Goal: Task Accomplishment & Management: Manage account settings

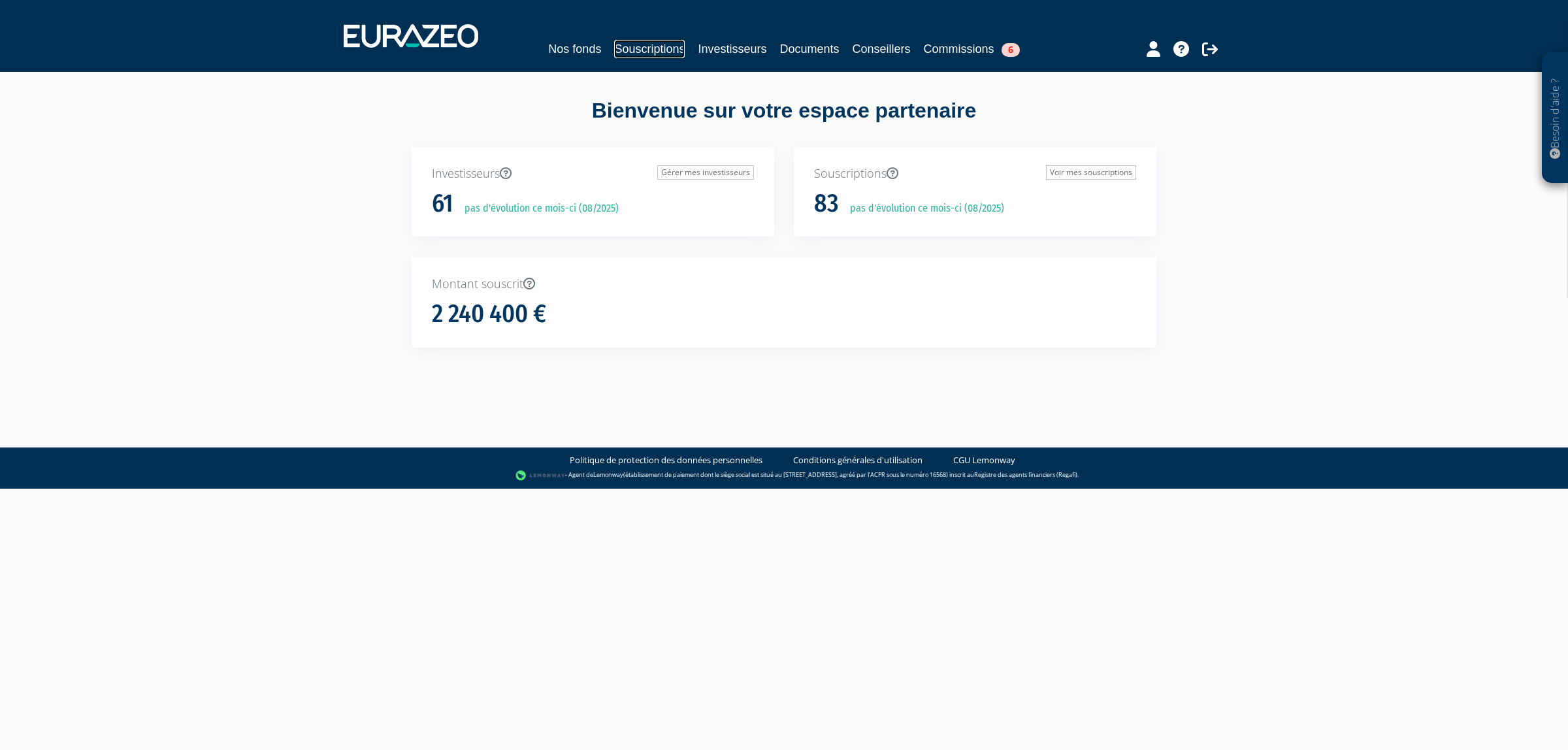
click at [614, 54] on link "Souscriptions" at bounding box center [649, 49] width 71 height 18
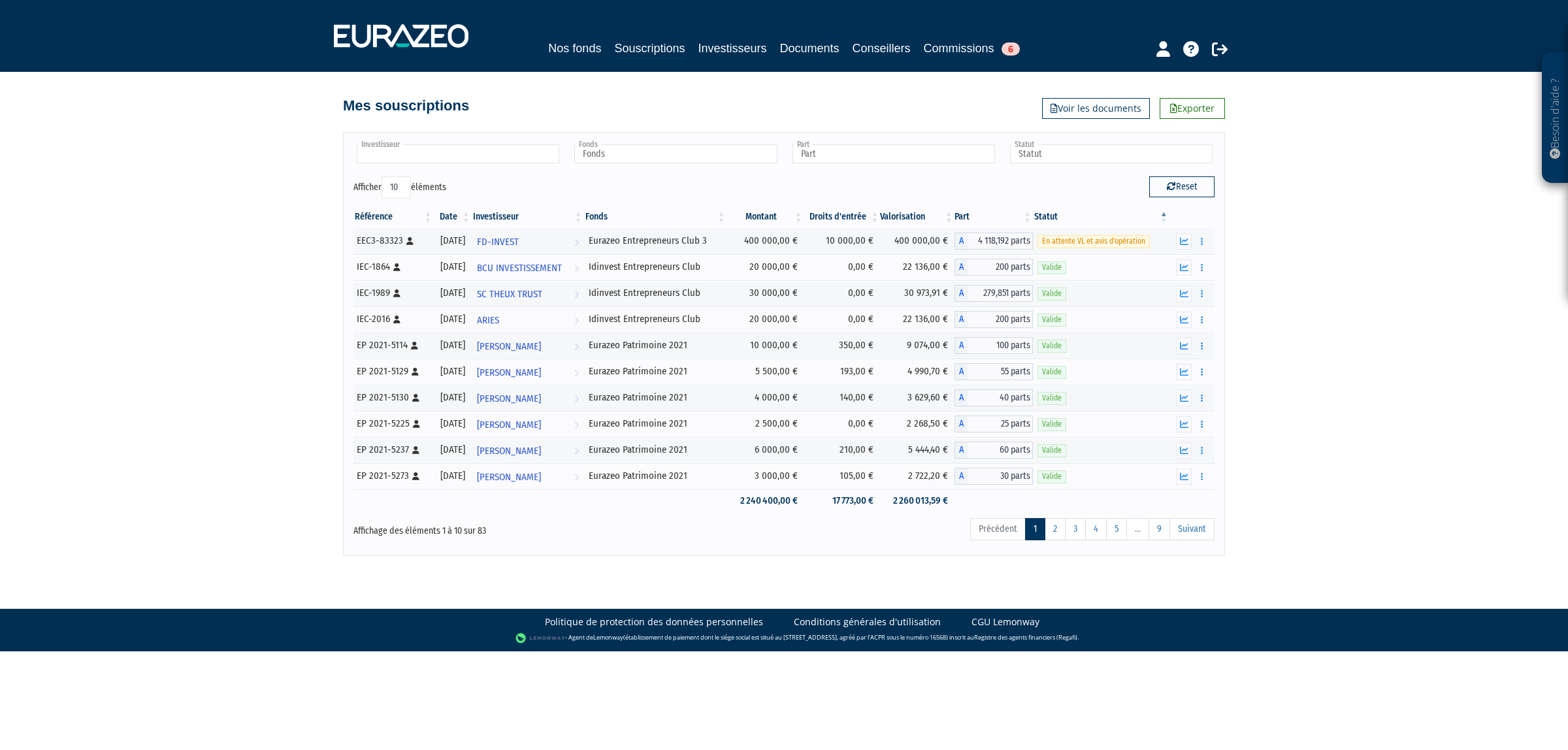
click at [505, 145] on input "text" at bounding box center [458, 154] width 202 height 19
type input "Investisseur"
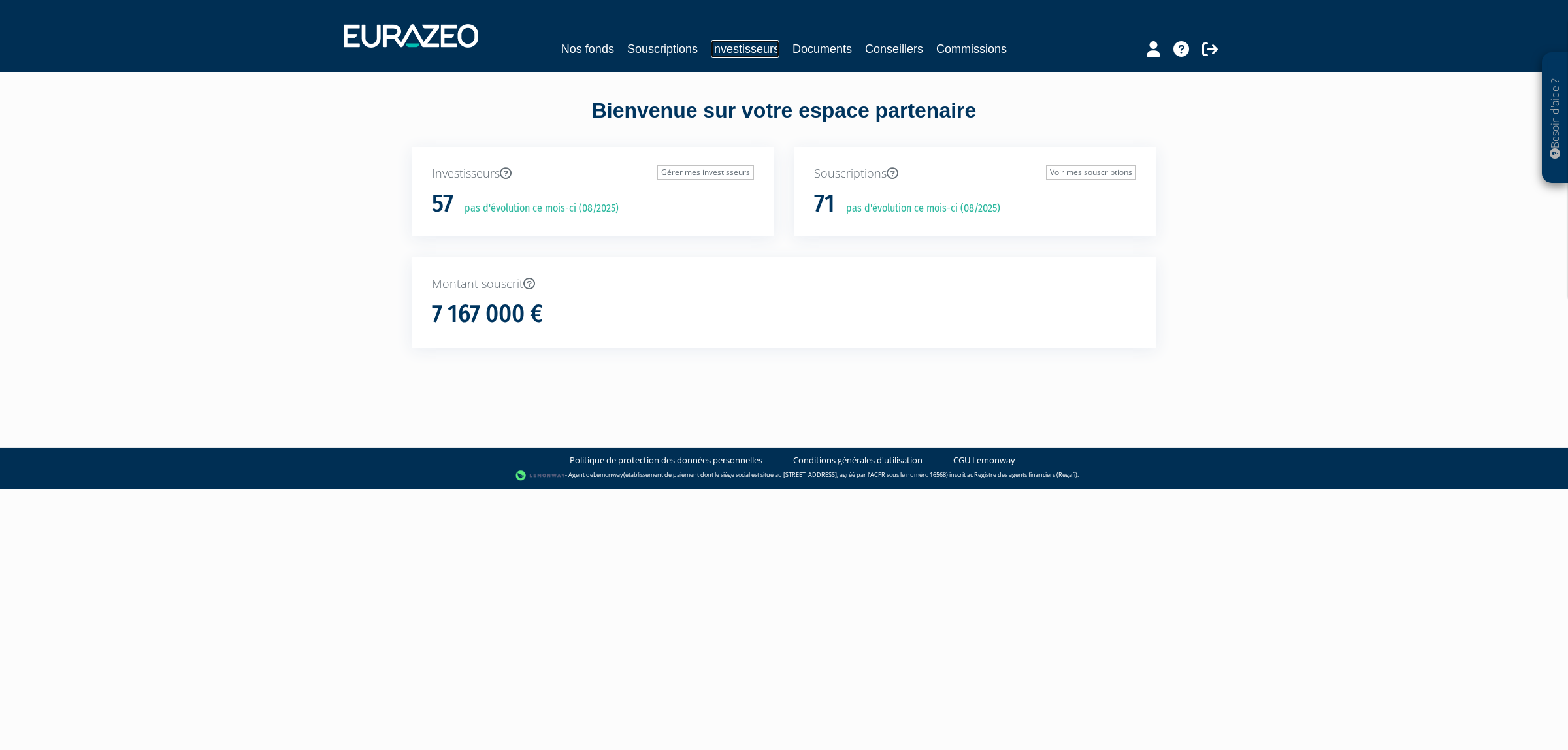
click at [739, 53] on link "Investisseurs" at bounding box center [745, 49] width 69 height 18
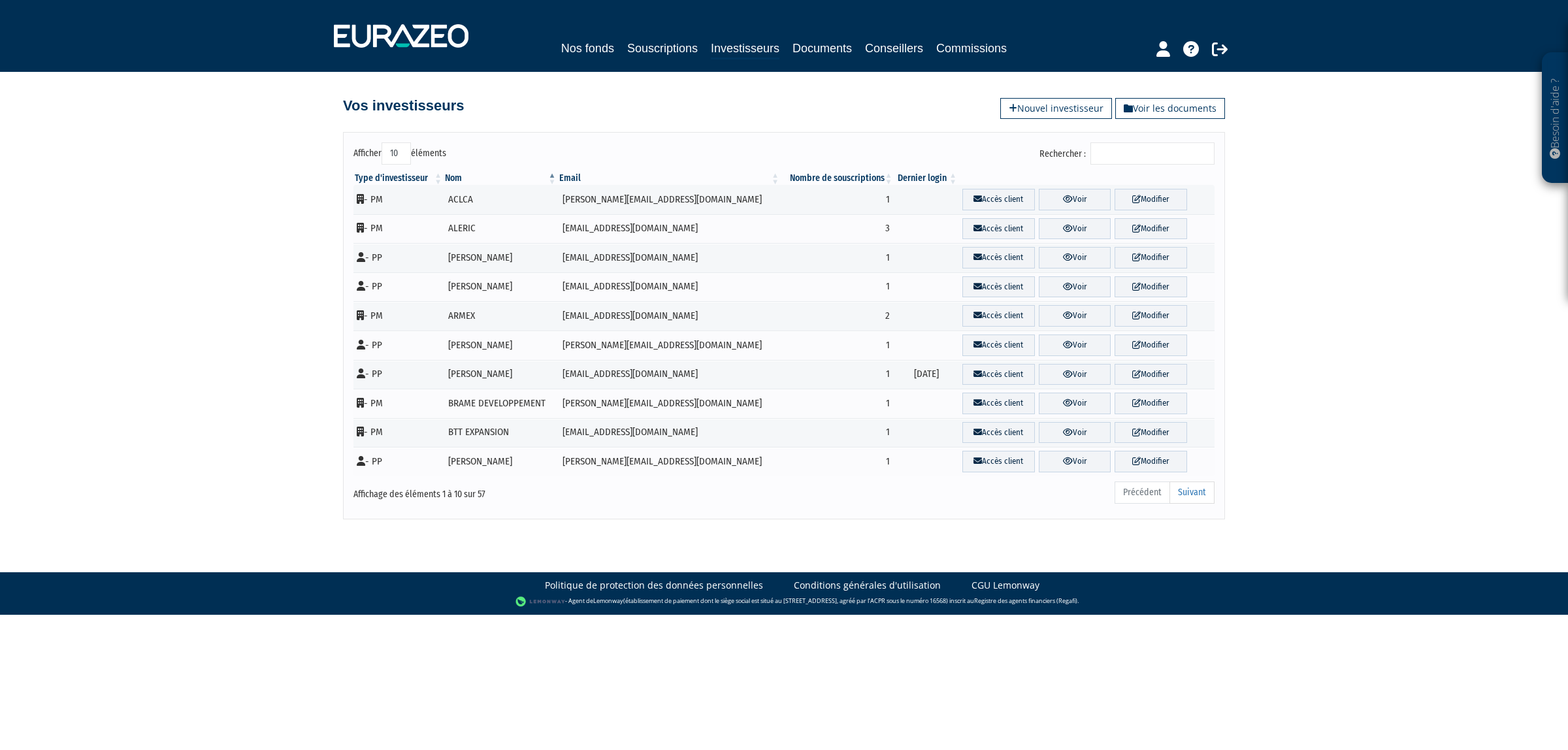
click at [716, 33] on div "Nos fonds Souscriptions Investisseurs Documents Conseillers Commissions" at bounding box center [784, 36] width 920 height 49
click at [721, 49] on link "Investisseurs" at bounding box center [745, 49] width 69 height 21
click at [627, 53] on link "Souscriptions" at bounding box center [662, 48] width 71 height 18
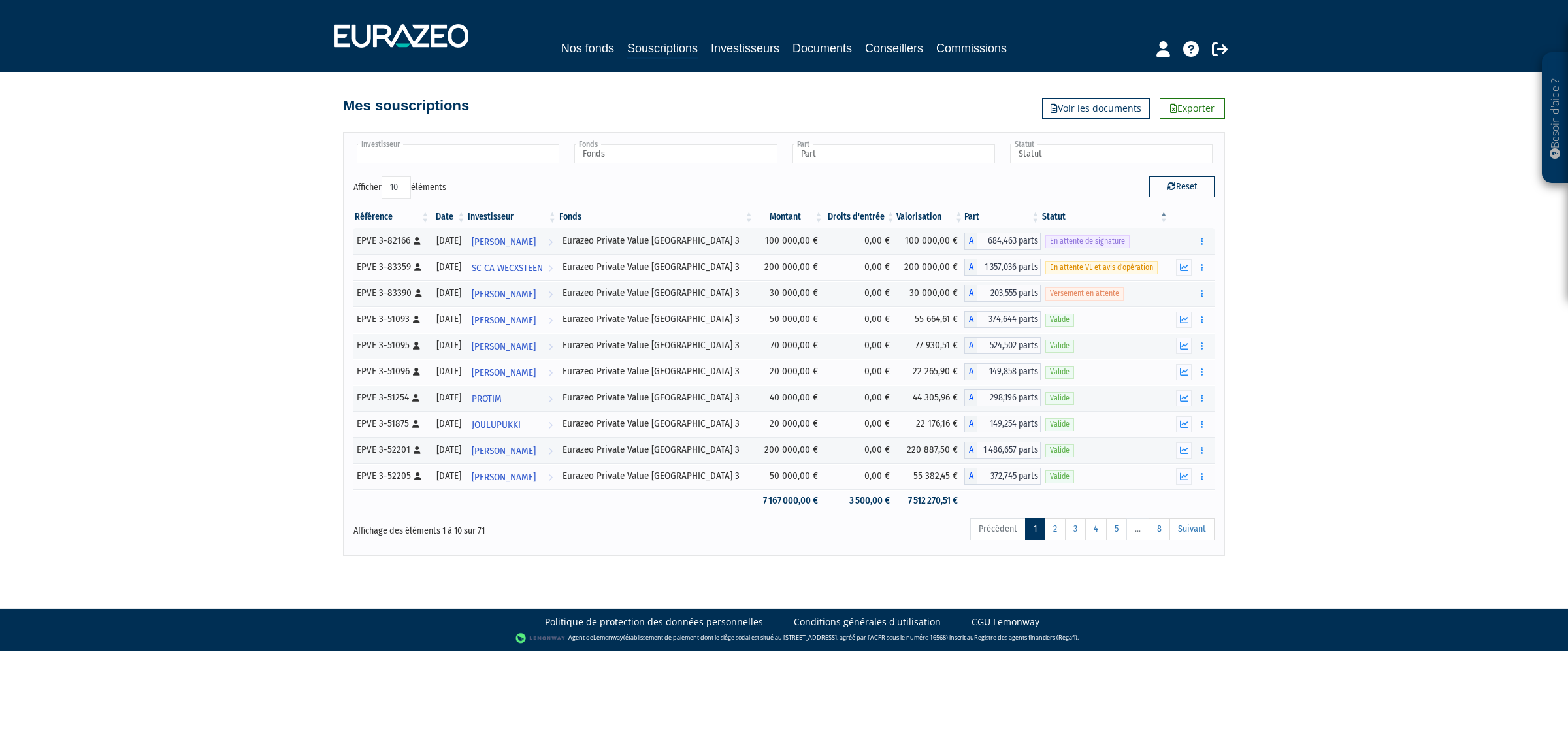
click at [477, 160] on input "text" at bounding box center [458, 154] width 202 height 19
type input "lia"
click at [425, 177] on li "SC LIA" at bounding box center [457, 174] width 206 height 16
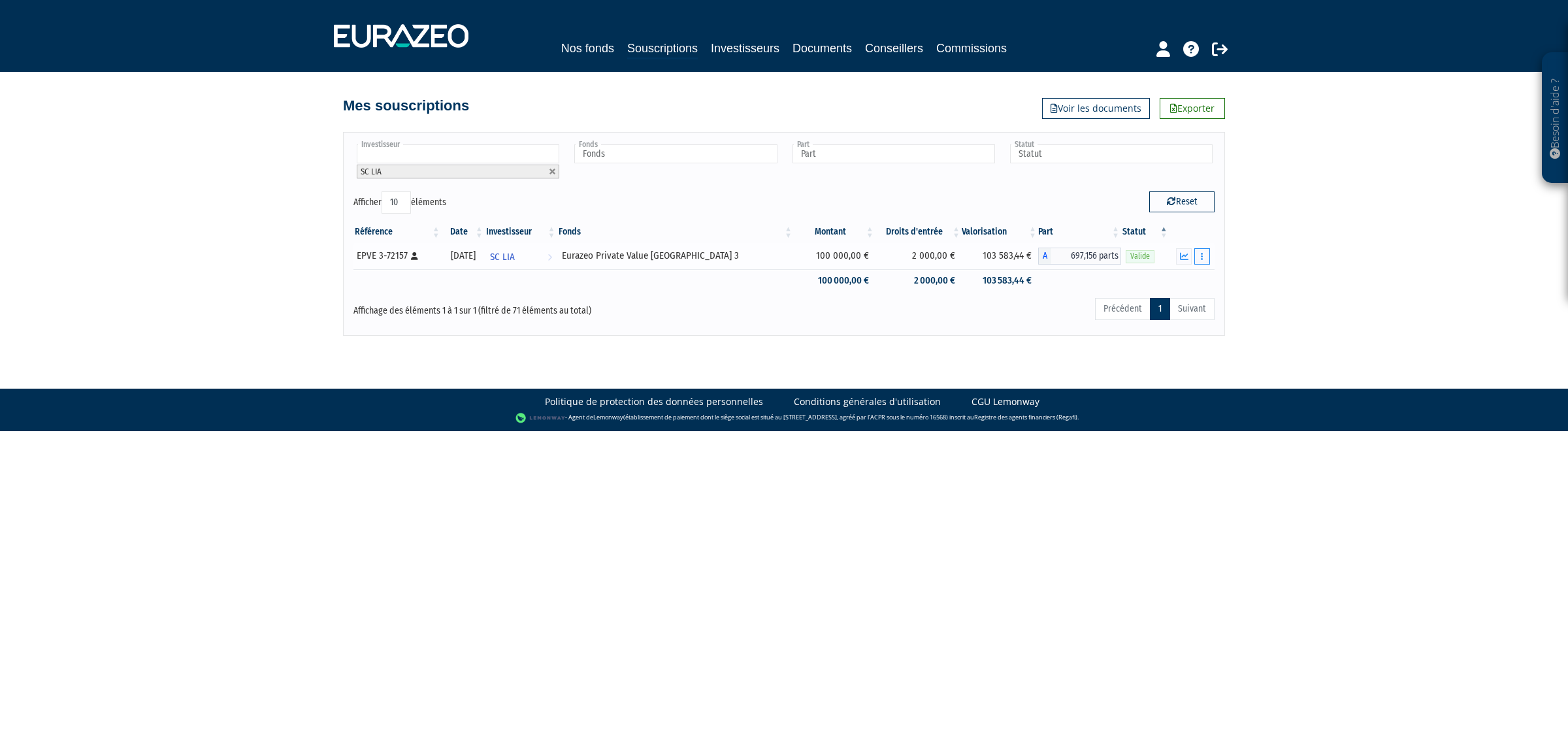
click at [1200, 249] on button "button" at bounding box center [1202, 256] width 16 height 16
click at [1236, 284] on div "Besoin d'aide ? × J'ai besoin d'aide Si vous avez une question à propos du fonc…" at bounding box center [784, 168] width 1568 height 336
click at [387, 154] on input "text" at bounding box center [458, 154] width 202 height 19
type input "am"
click at [371, 190] on li "Am élie DELATTRE" at bounding box center [457, 190] width 206 height 16
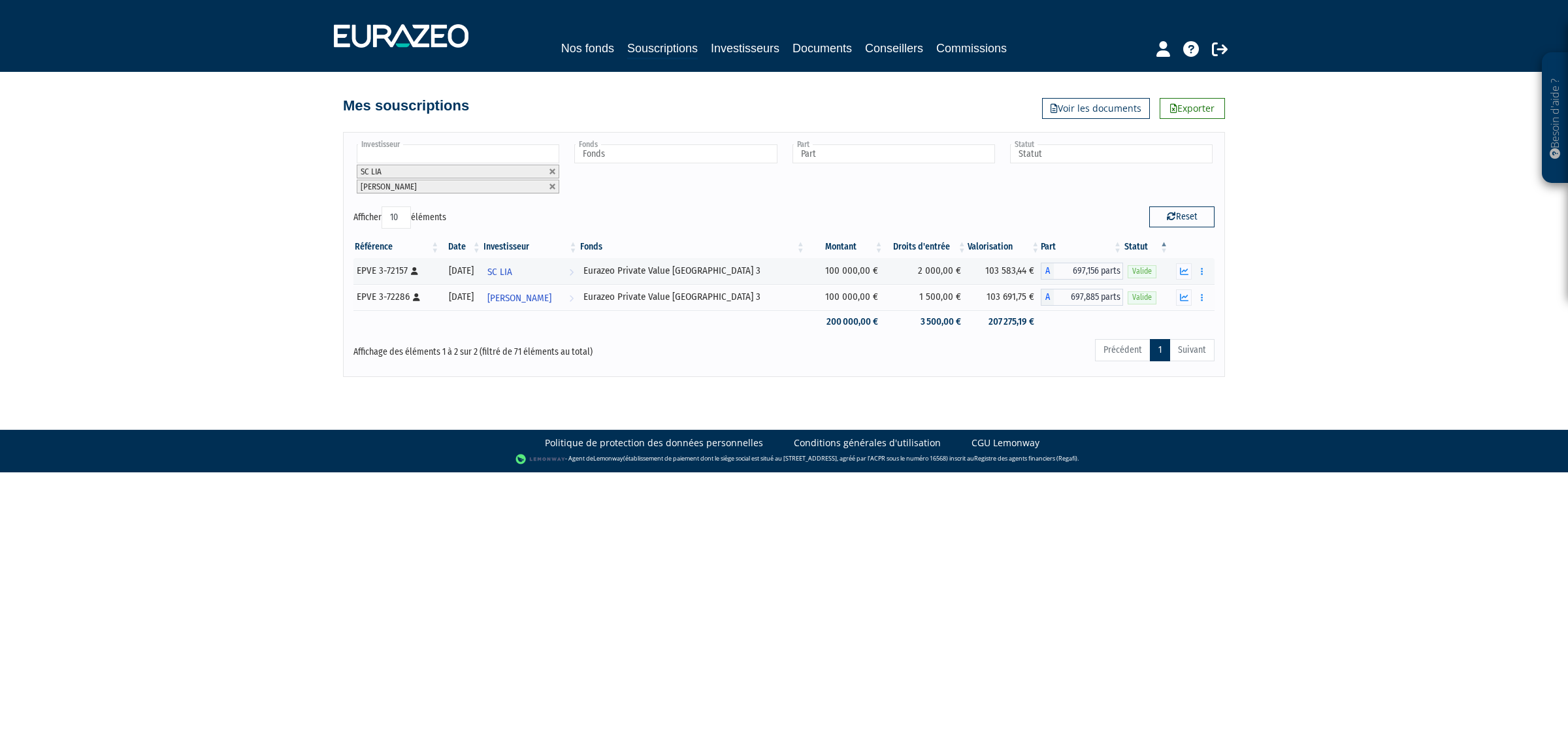
click at [443, 159] on input "text" at bounding box center [458, 154] width 202 height 19
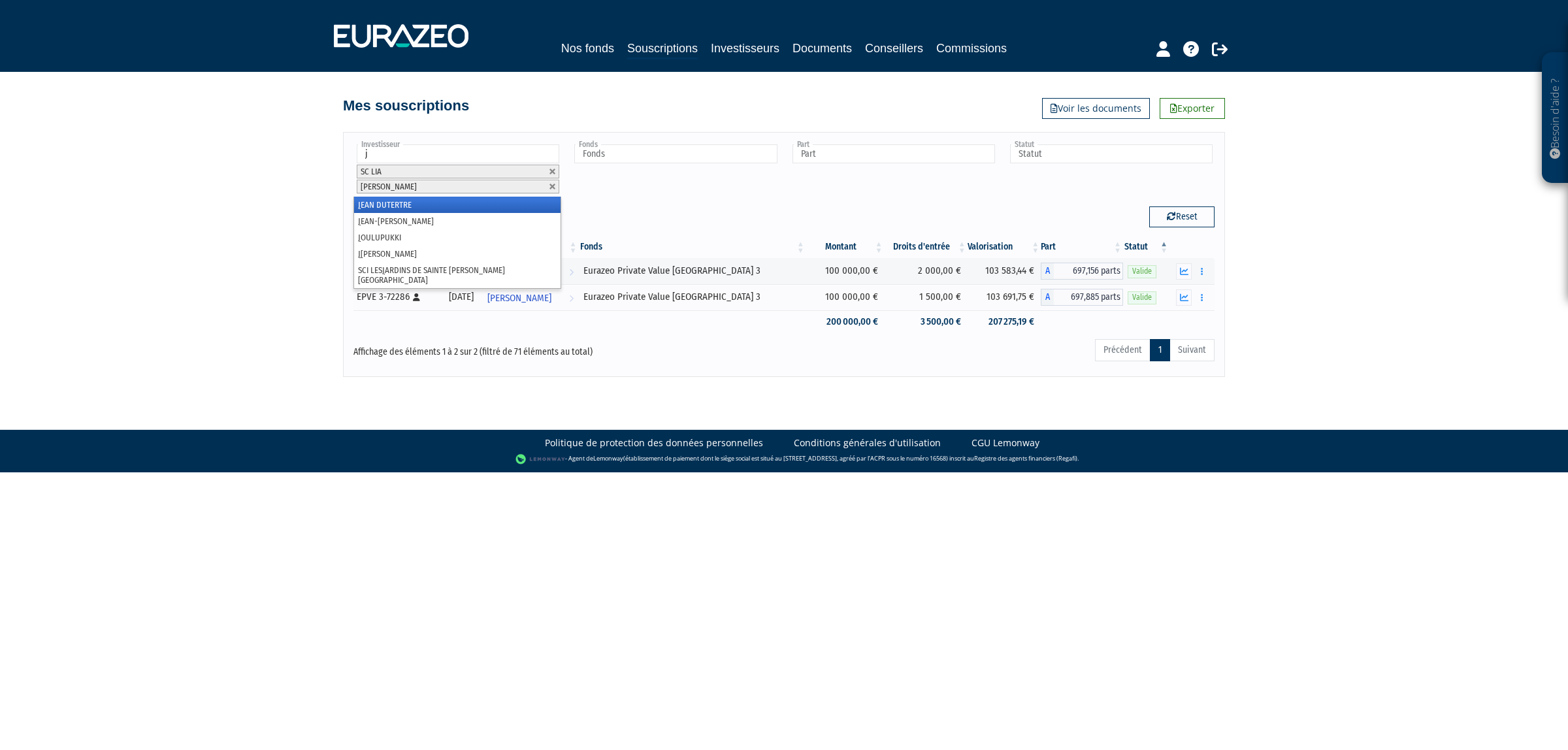
type input "j"
click at [455, 160] on input "text" at bounding box center [458, 154] width 202 height 19
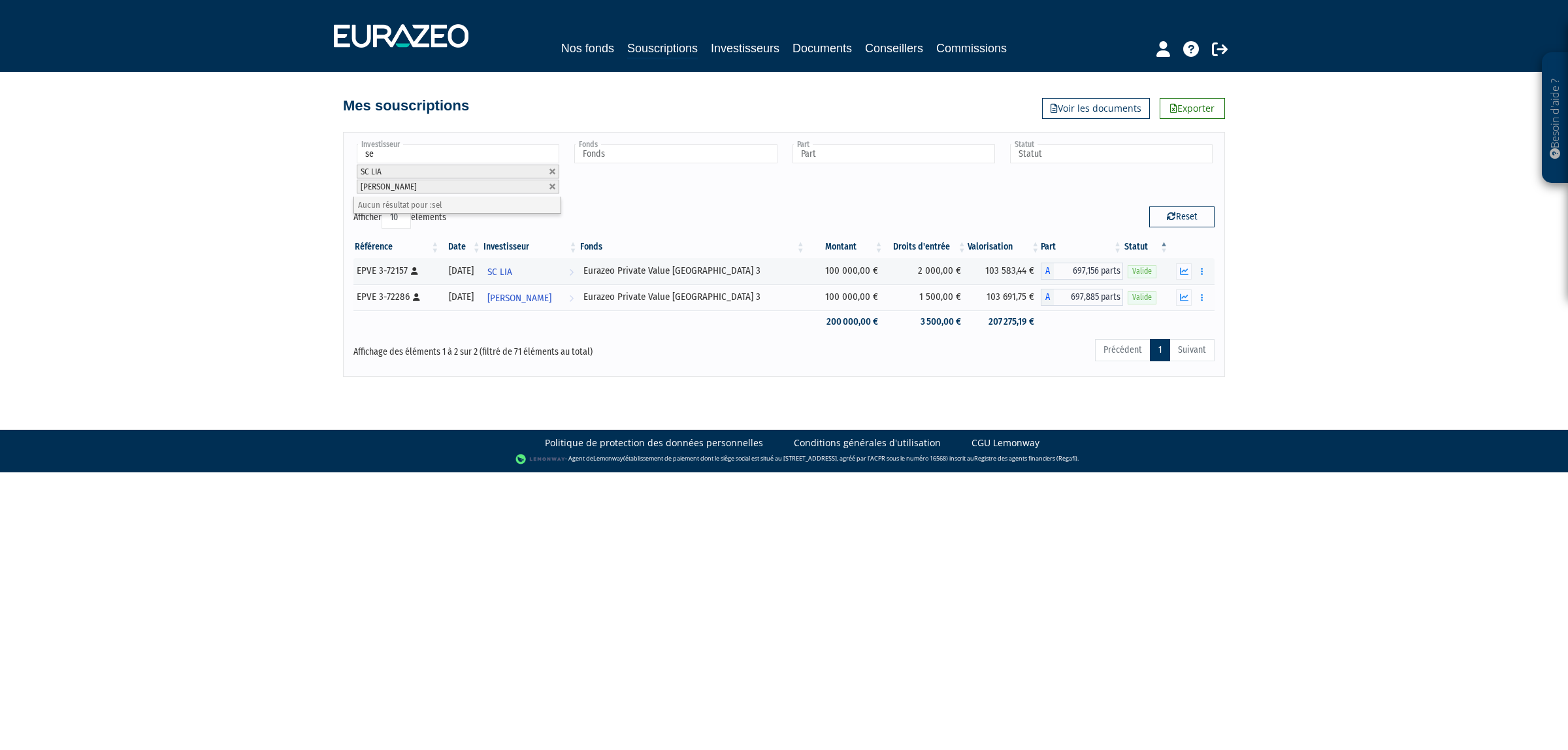
type input "s"
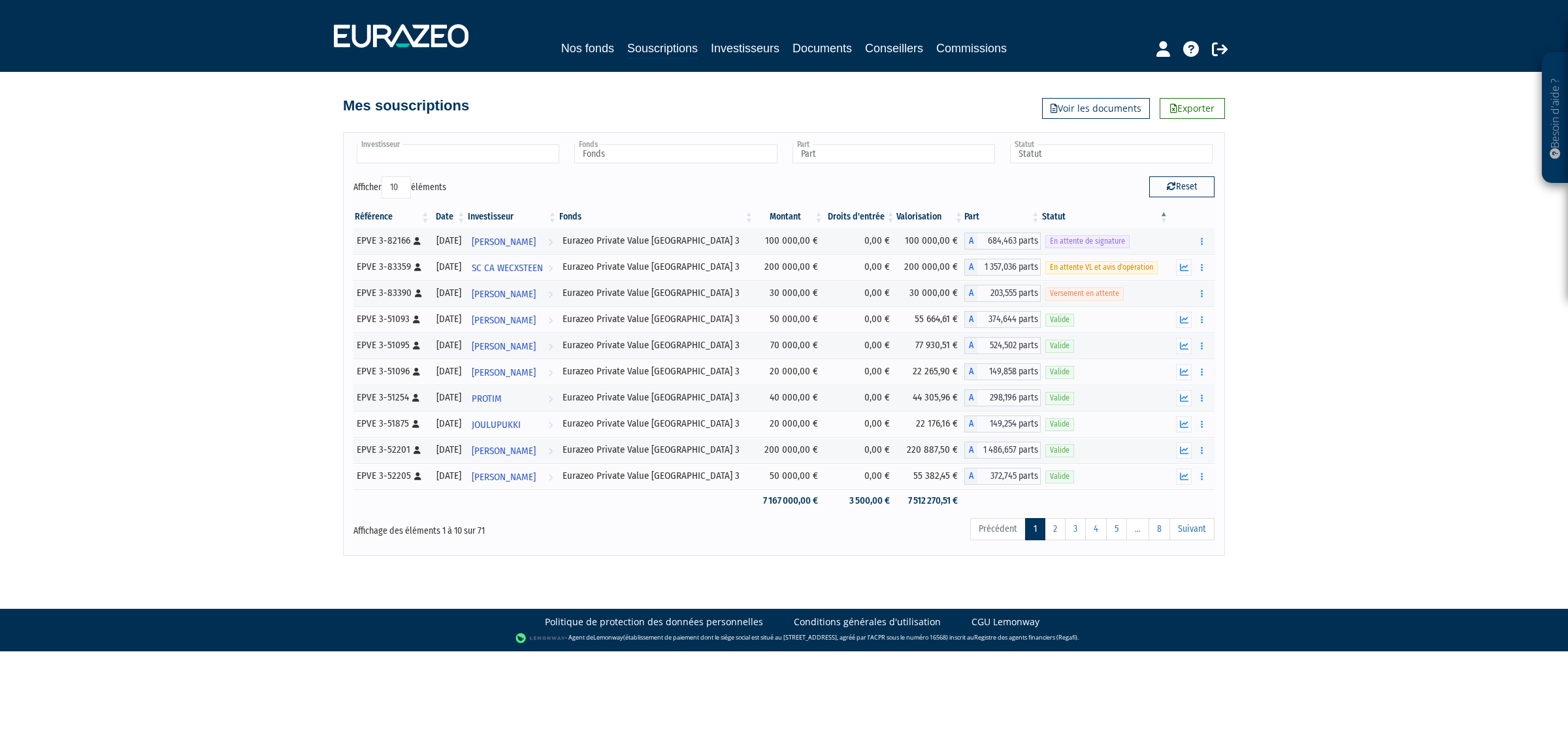
click at [455, 160] on input "text" at bounding box center [458, 154] width 202 height 19
type input "lia"
click at [403, 171] on li "SC LIA" at bounding box center [457, 174] width 206 height 16
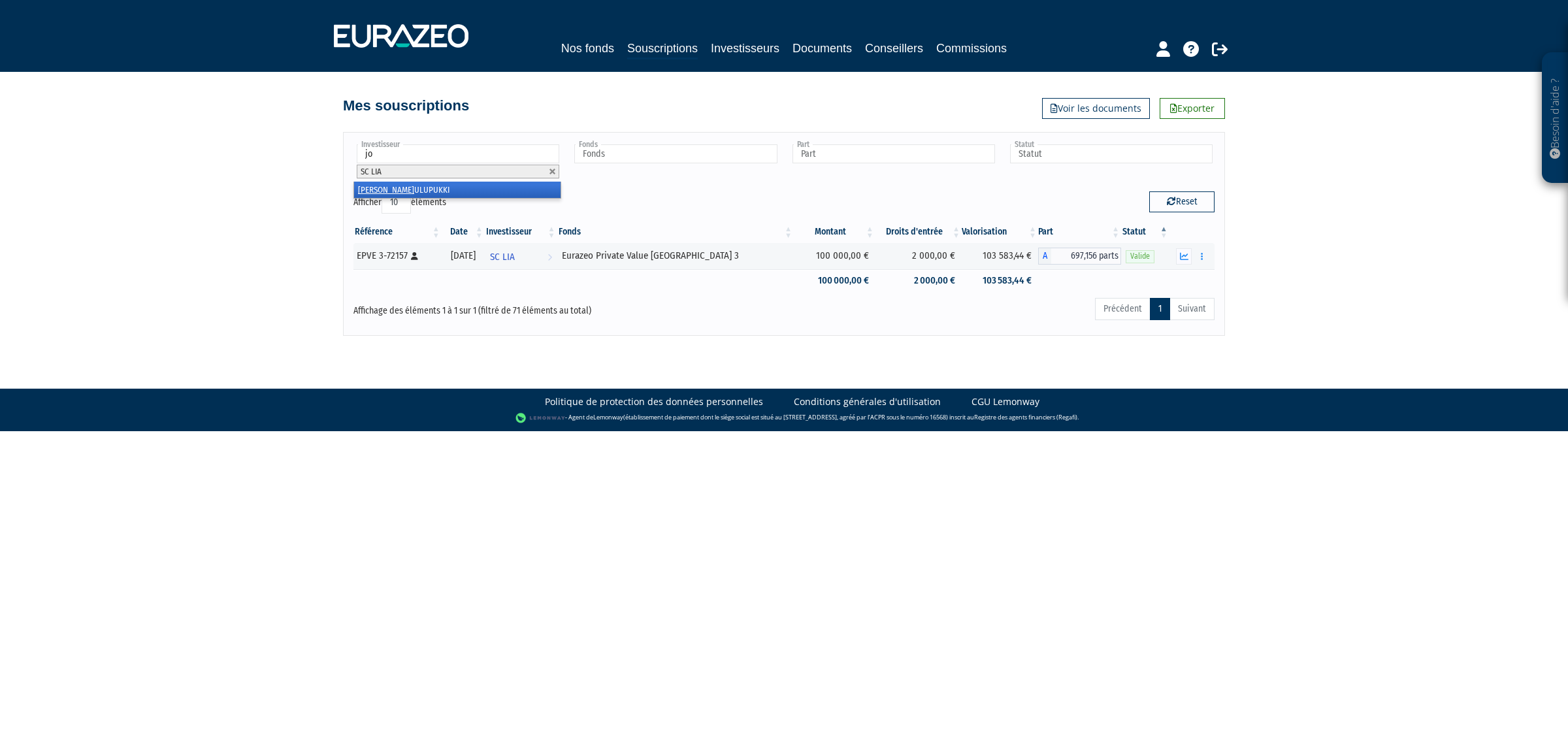
type input "j"
type input "amél"
click at [380, 198] on li "Amél ie DELATTRE" at bounding box center [457, 190] width 206 height 16
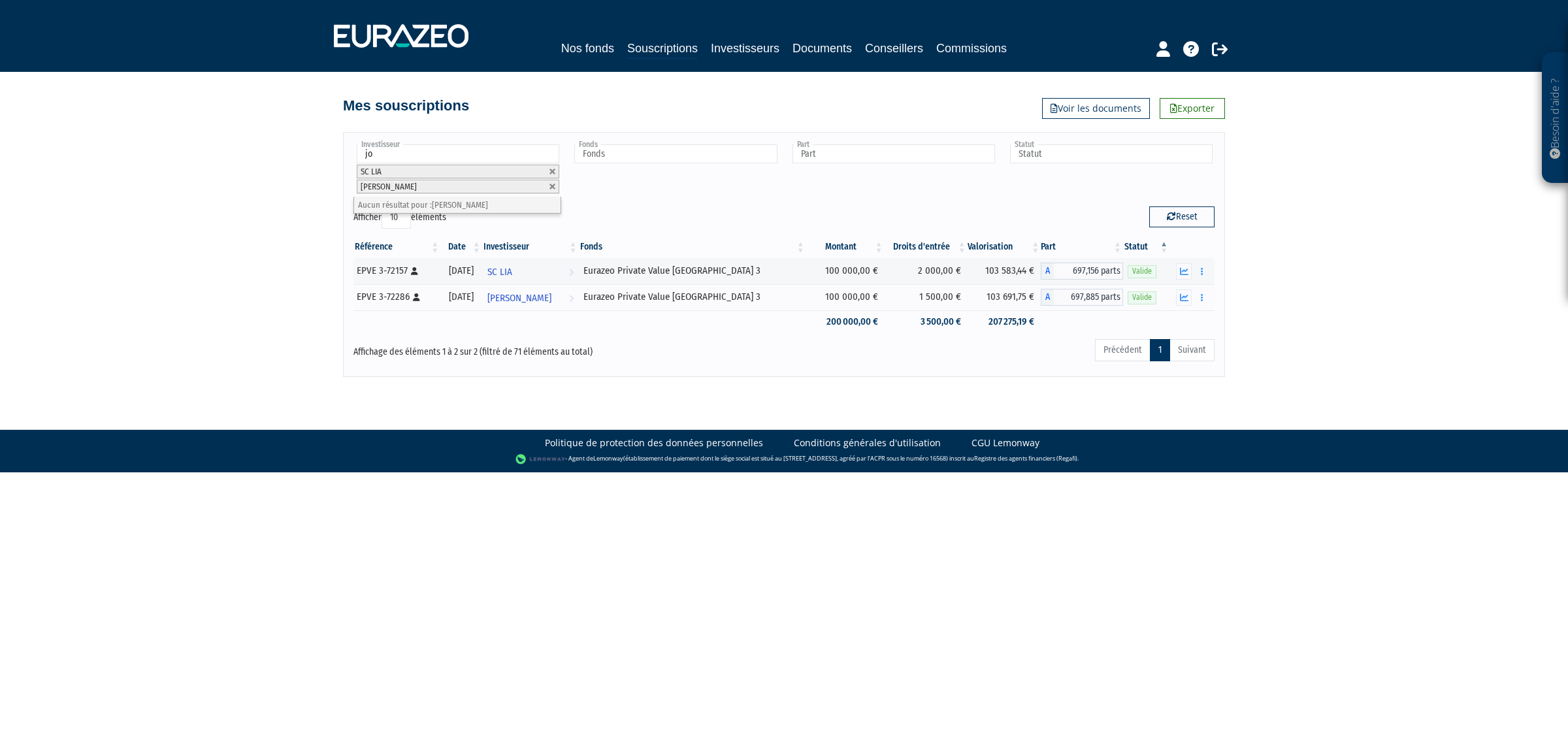
type input "j"
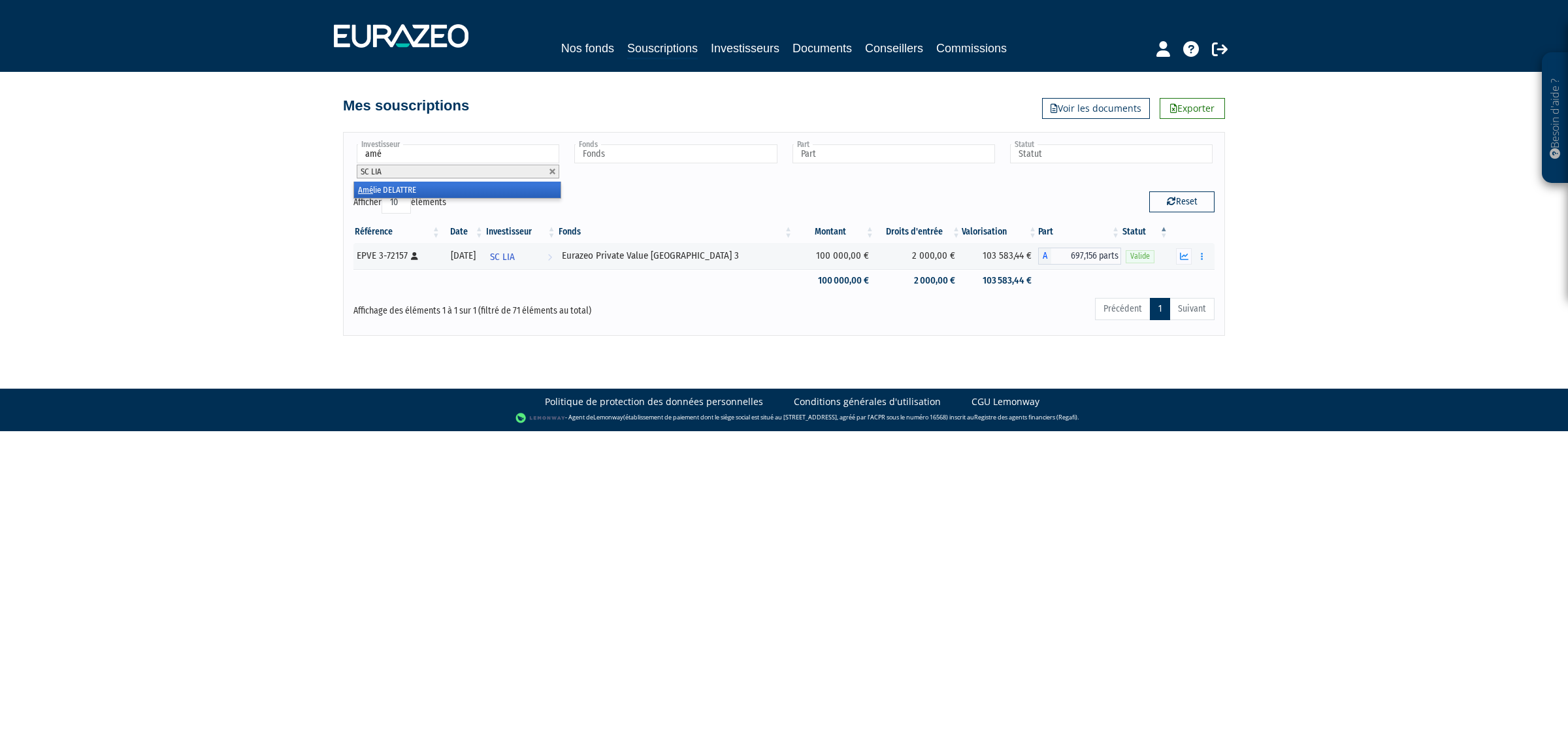
type input "amé"
click at [393, 191] on li "Amé lie DELATTRE" at bounding box center [457, 190] width 206 height 16
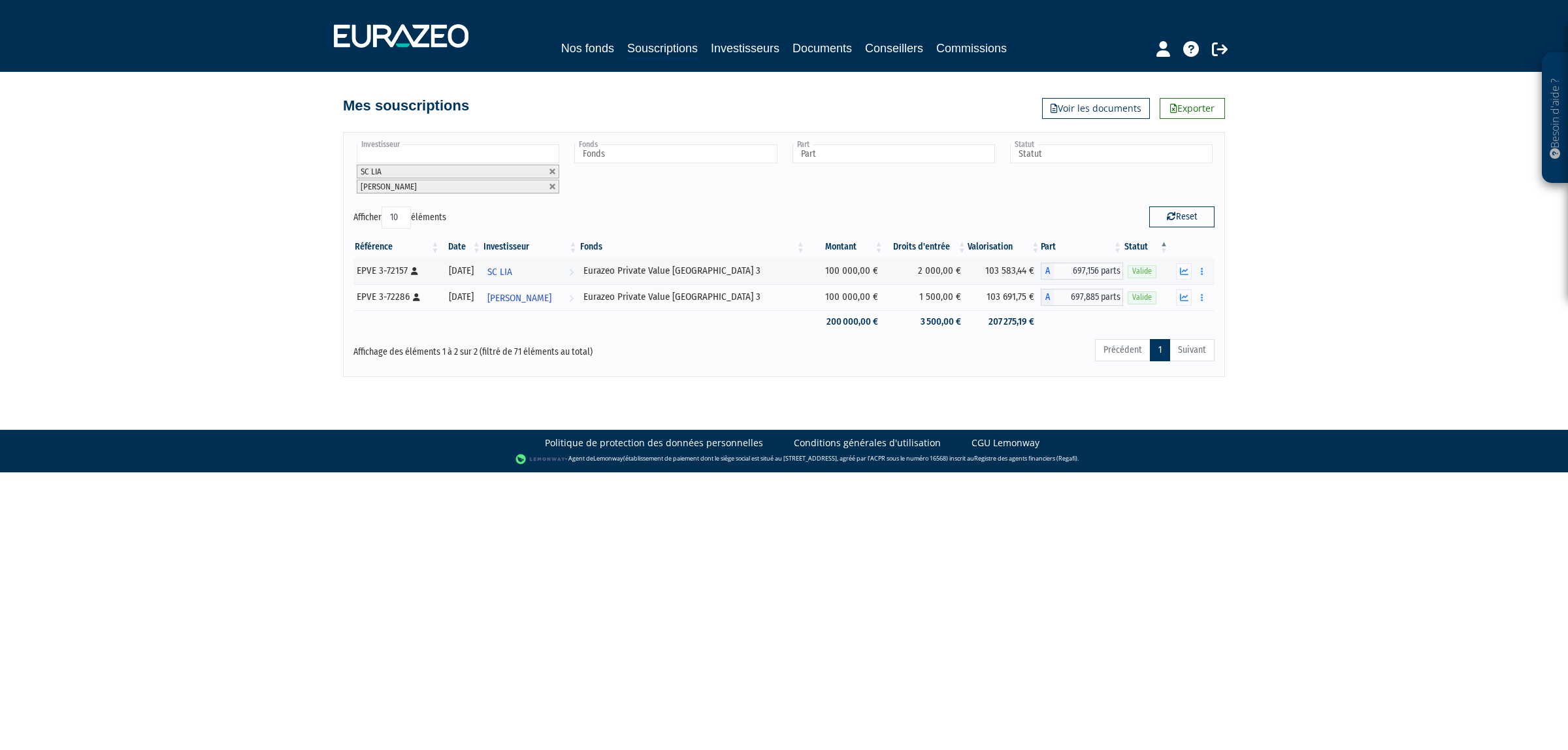
click at [440, 157] on input "text" at bounding box center [458, 154] width 202 height 19
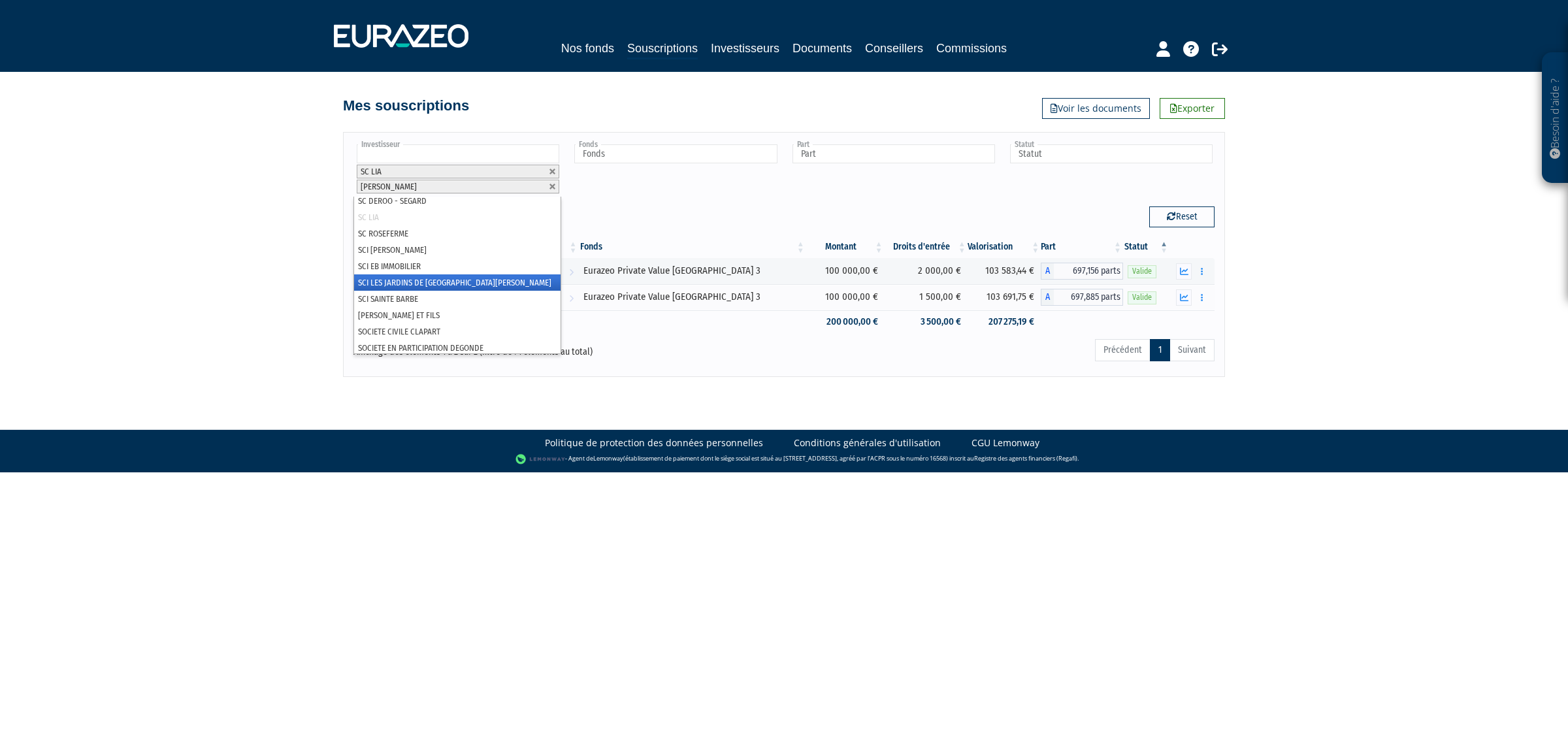
scroll to position [742, 0]
click at [269, 286] on div "Besoin d'aide ? × J'ai besoin d'aide Si vous avez une question à propos du fonc…" at bounding box center [784, 188] width 1568 height 377
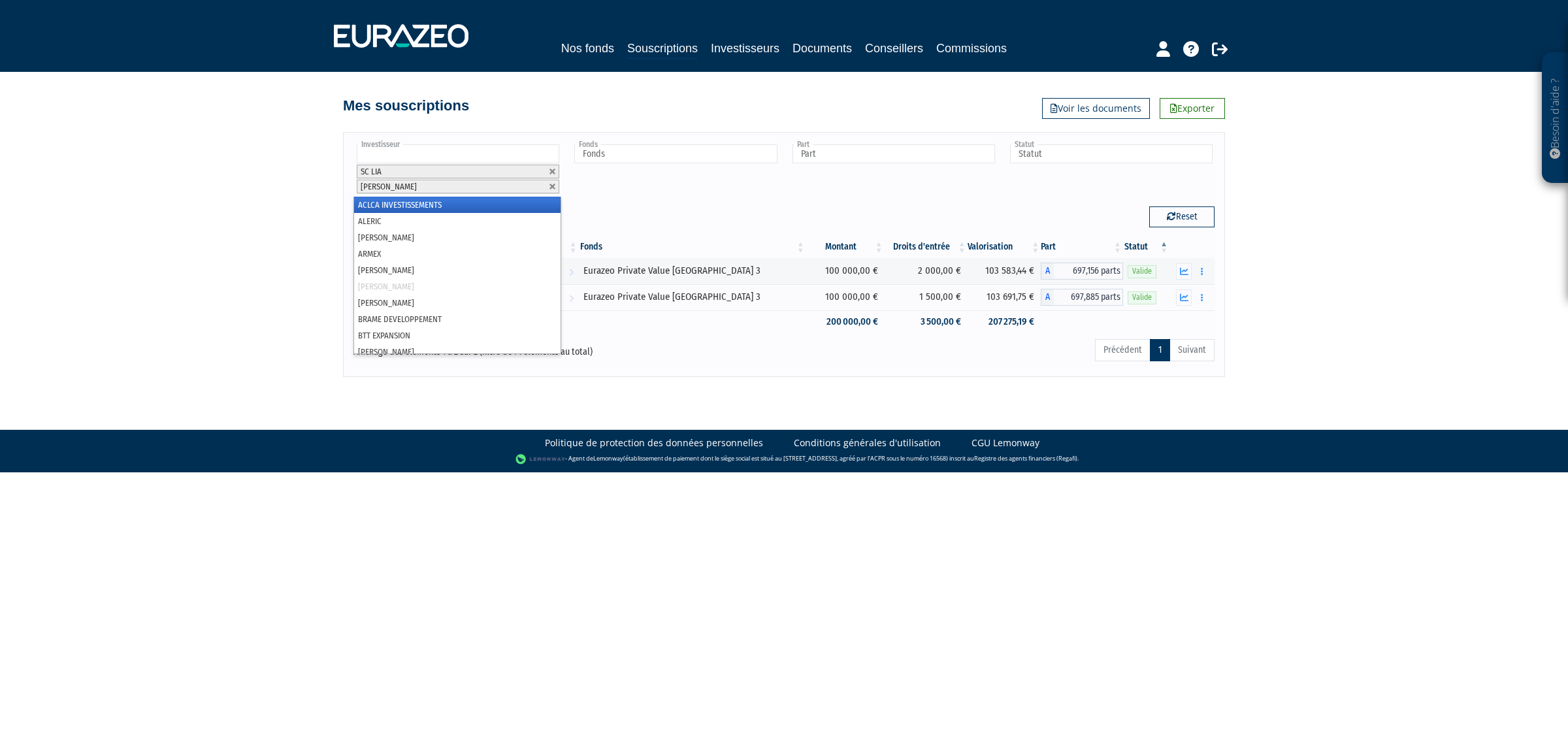
click at [474, 151] on input "text" at bounding box center [458, 154] width 202 height 19
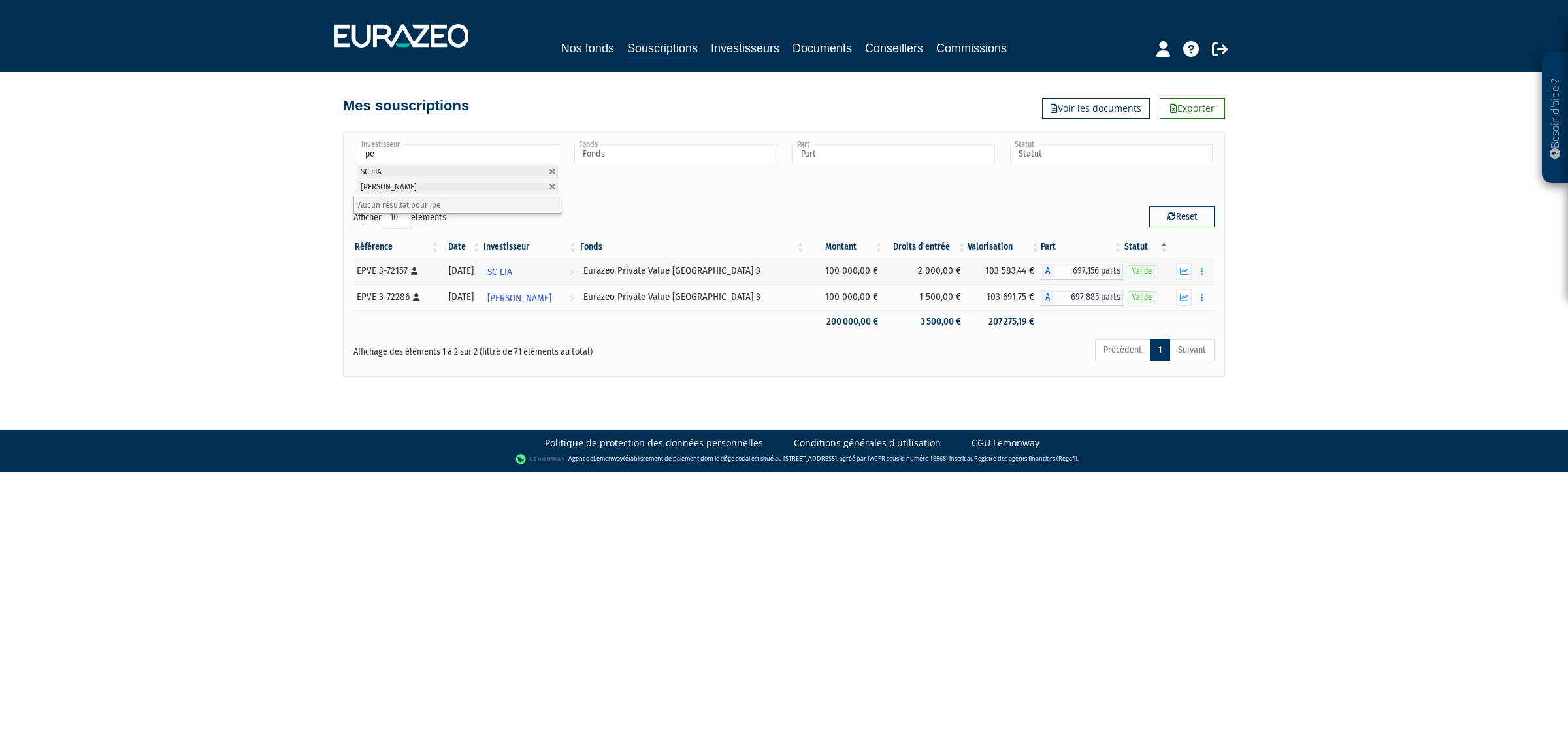
type input "p"
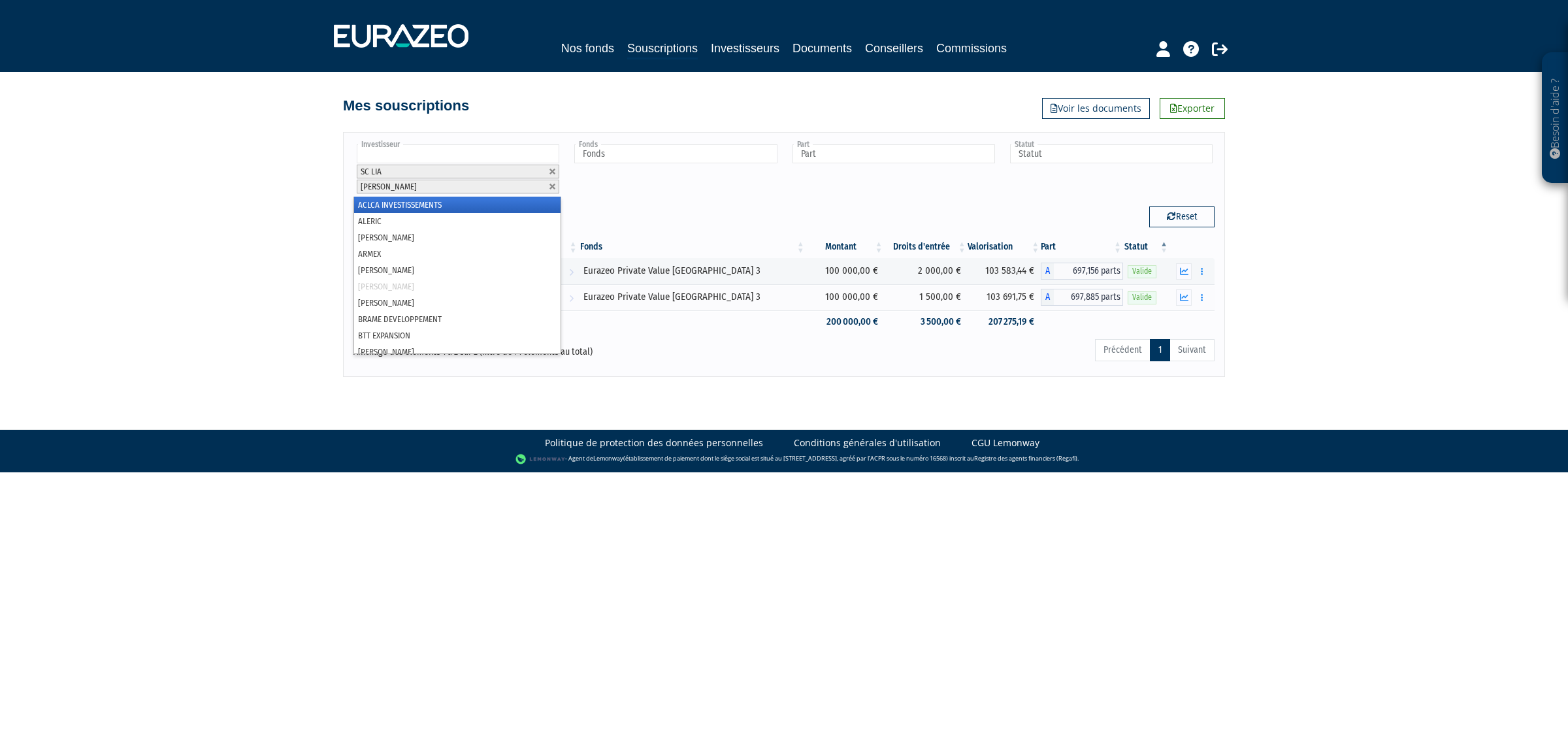
click at [215, 226] on div "Besoin d'aide ? × J'ai besoin d'aide Si vous avez une question à propos du fonc…" at bounding box center [784, 188] width 1568 height 377
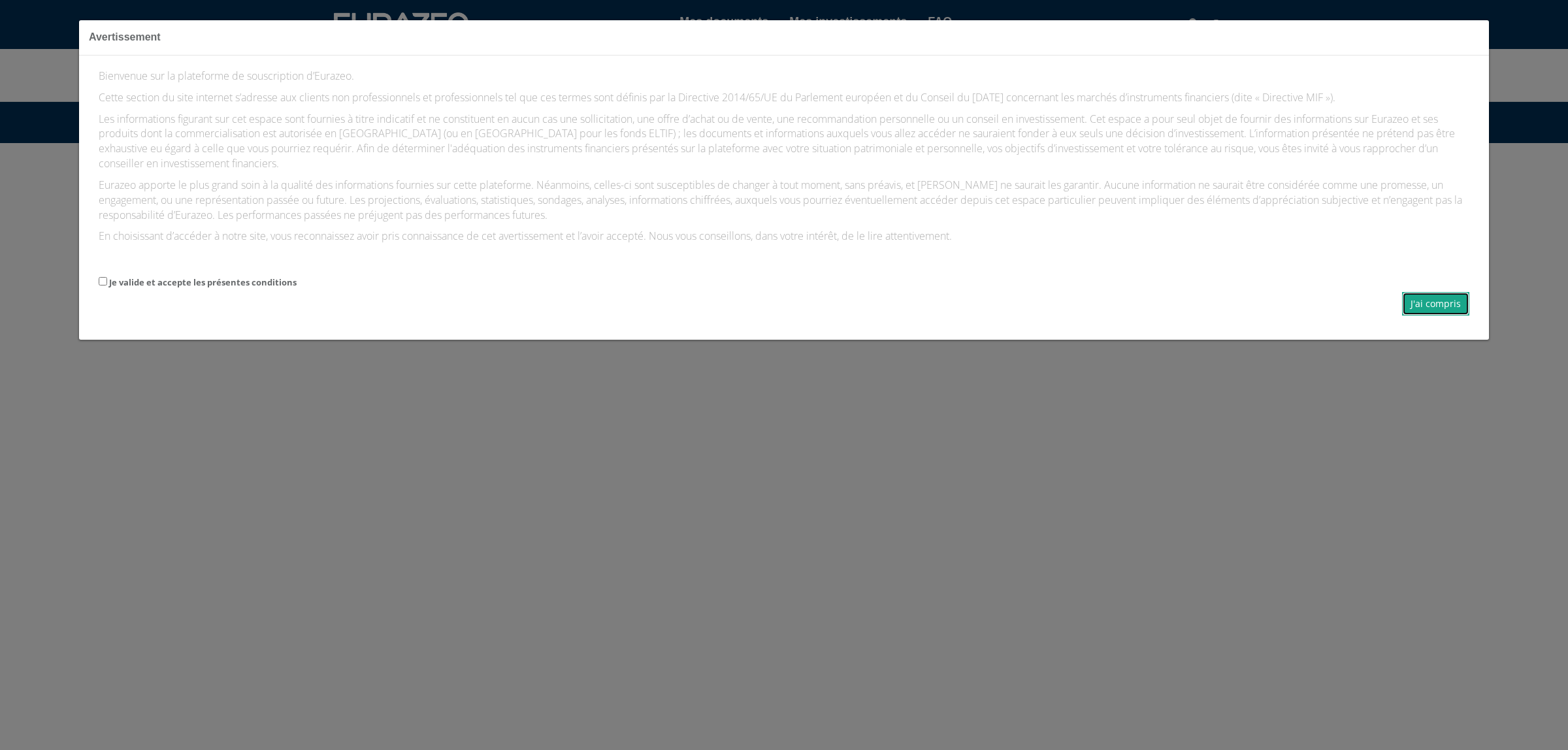
click at [1457, 311] on button "J'ai compris" at bounding box center [1436, 304] width 67 height 24
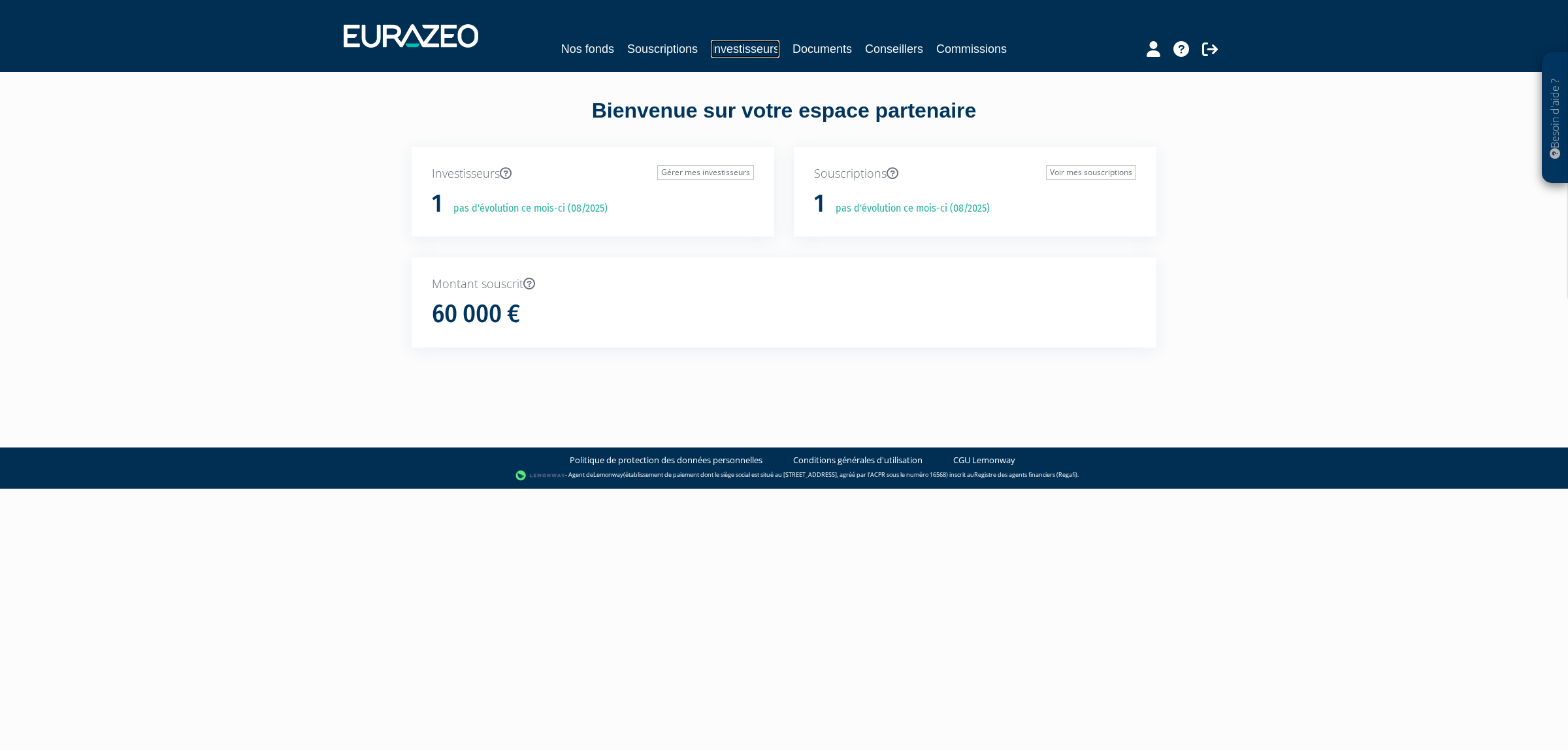
click at [720, 41] on link "Investisseurs" at bounding box center [745, 49] width 69 height 18
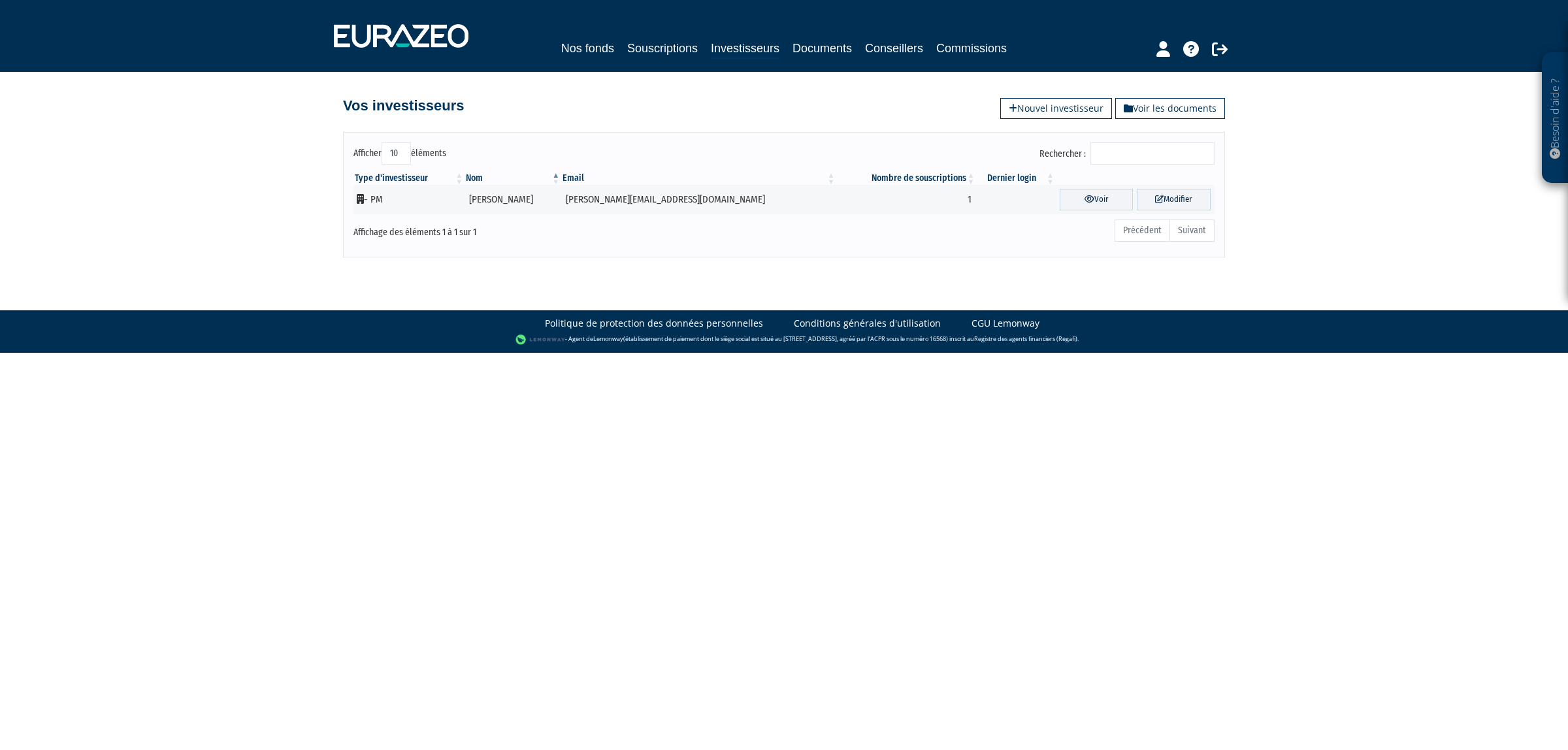
click at [664, 63] on nav "Nos fonds Souscriptions Investisseurs Documents Conseillers Commissions" at bounding box center [784, 36] width 1568 height 72
click at [664, 58] on div "Nos fonds Souscriptions Investisseurs Documents Conseillers Commissions" at bounding box center [784, 49] width 613 height 21
click at [664, 36] on div "Nos fonds Souscriptions Investisseurs Documents Conseillers Commissions" at bounding box center [784, 36] width 920 height 49
click at [626, 61] on nav "Nos fonds Souscriptions Investisseurs Documents Conseillers Commissions" at bounding box center [784, 36] width 1568 height 72
click at [633, 43] on link "Souscriptions" at bounding box center [662, 48] width 71 height 18
